Goal: Check status: Check status

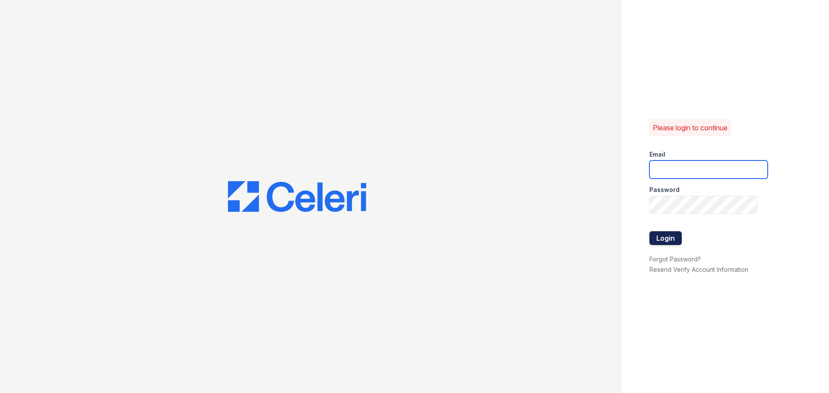
type input "[EMAIL_ADDRESS][DOMAIN_NAME]"
click at [669, 242] on button "Login" at bounding box center [666, 238] width 32 height 14
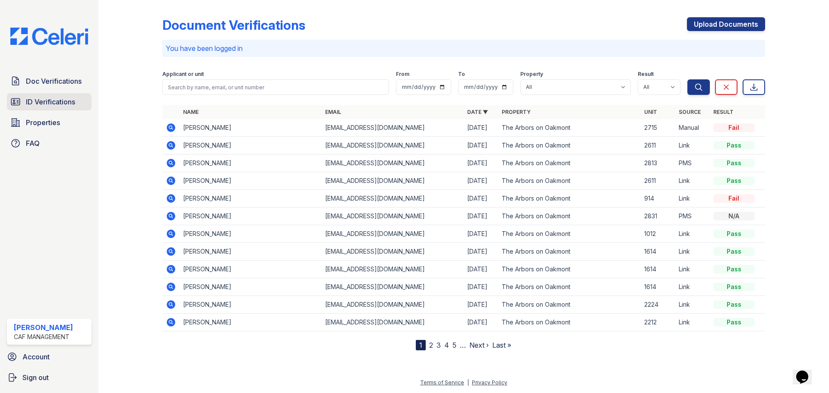
click at [35, 101] on span "ID Verifications" at bounding box center [50, 102] width 49 height 10
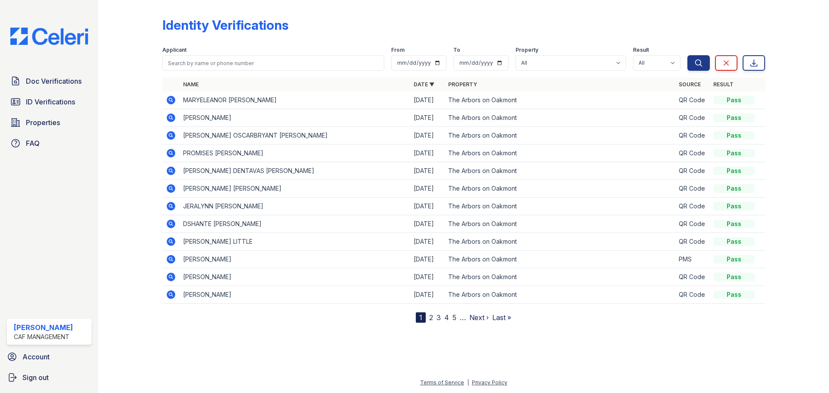
click at [433, 319] on link "2" at bounding box center [431, 318] width 4 height 9
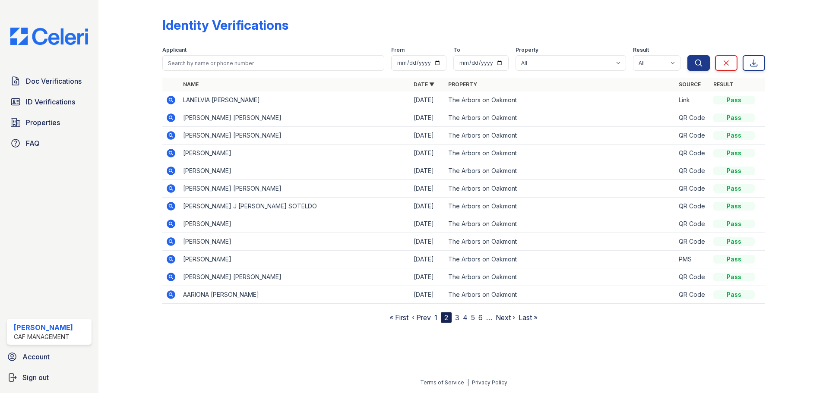
click at [171, 116] on icon at bounding box center [171, 118] width 10 height 10
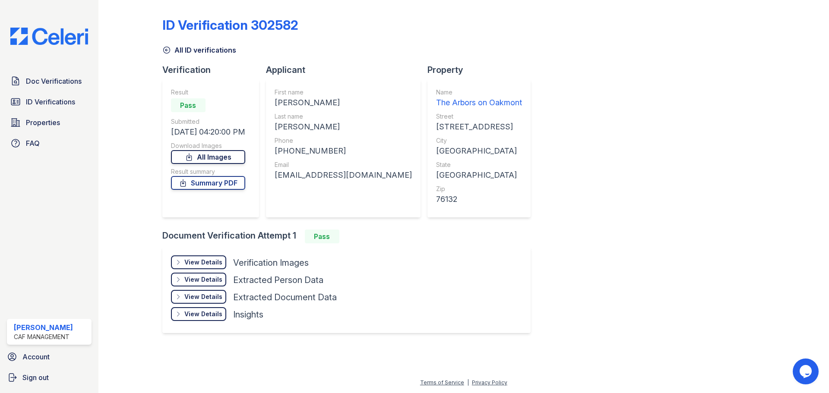
click at [228, 156] on link "All Images" at bounding box center [208, 157] width 74 height 14
click at [52, 81] on span "Doc Verifications" at bounding box center [54, 81] width 56 height 10
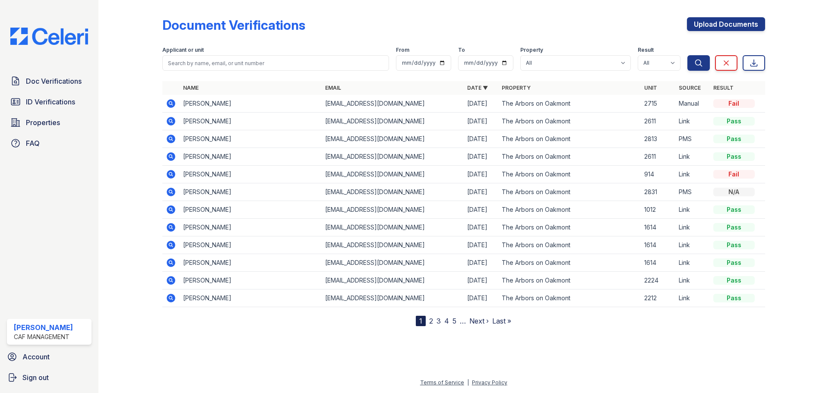
click at [429, 324] on link "2" at bounding box center [431, 321] width 4 height 9
click at [459, 320] on link "3" at bounding box center [457, 321] width 4 height 9
click at [438, 322] on link "2" at bounding box center [439, 321] width 4 height 9
click at [438, 321] on nav "« First ‹ Prev 1 2 3 4 5 6 … Next › Last »" at bounding box center [464, 321] width 148 height 10
click at [437, 322] on link "1" at bounding box center [435, 321] width 3 height 9
